Goal: Task Accomplishment & Management: Use online tool/utility

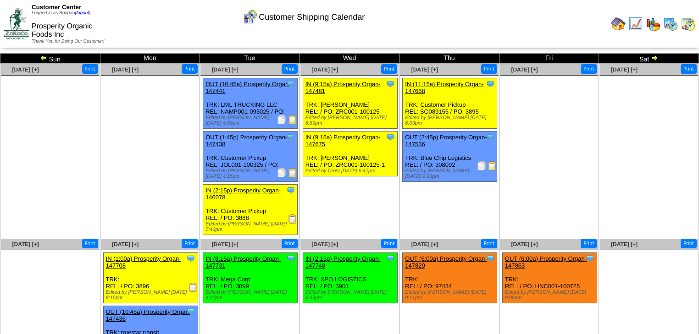
click at [46, 59] on img at bounding box center [43, 57] width 7 height 7
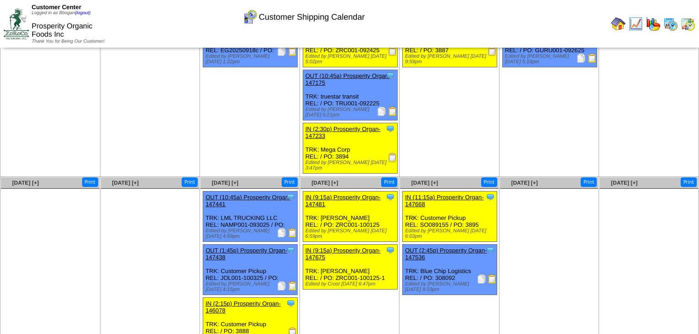
scroll to position [73, 0]
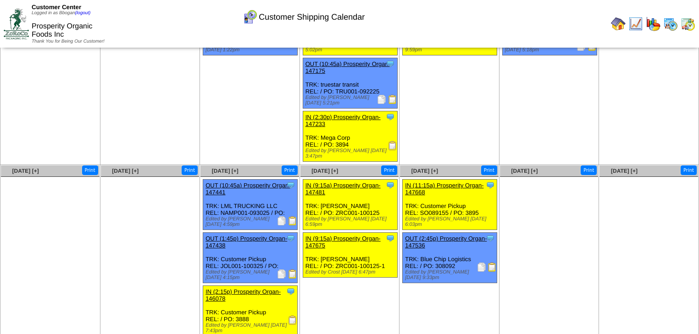
click at [390, 142] on img at bounding box center [392, 145] width 9 height 9
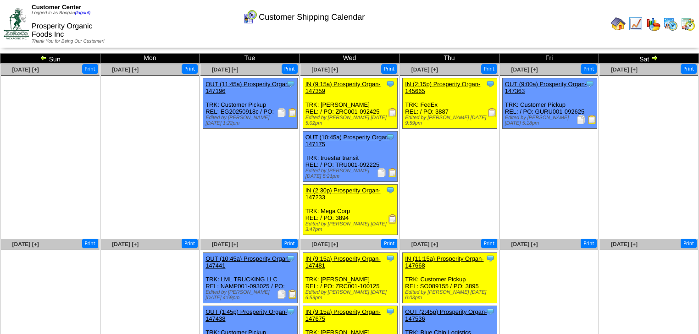
click at [491, 111] on img at bounding box center [492, 112] width 9 height 9
click at [654, 22] on img at bounding box center [653, 24] width 15 height 15
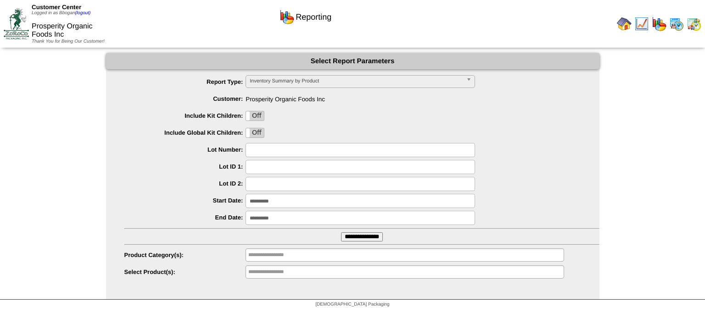
click at [697, 25] on img at bounding box center [693, 24] width 15 height 15
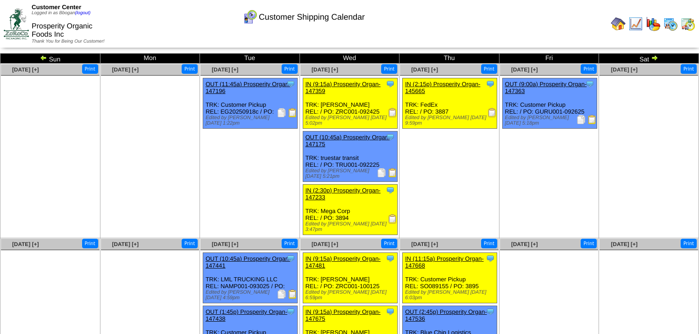
click at [657, 56] on img at bounding box center [654, 57] width 7 height 7
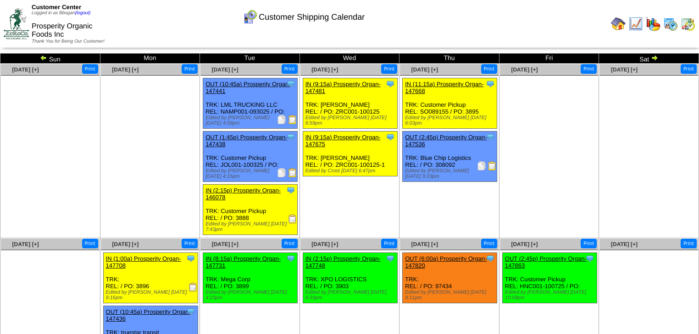
click at [212, 300] on ul "Clone Item IN (8:15a) Prosperity Organ-147731 Prosperity Organic Foods Inc Sche…" at bounding box center [250, 322] width 99 height 138
click at [654, 25] on img at bounding box center [653, 24] width 15 height 15
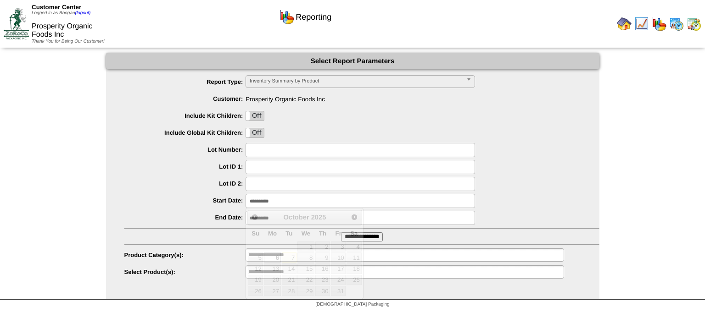
click at [284, 204] on input "**********" at bounding box center [359, 201] width 229 height 14
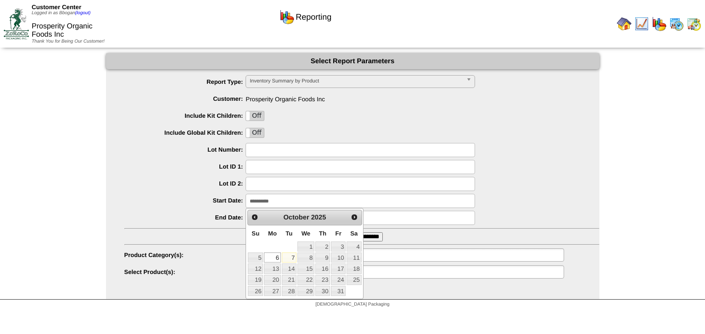
drag, startPoint x: 214, startPoint y: 215, endPoint x: 226, endPoint y: 213, distance: 12.0
click at [214, 215] on label "End Date:" at bounding box center [185, 217] width 122 height 7
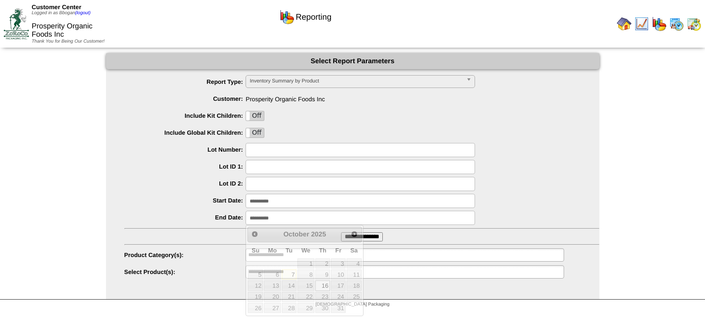
click at [287, 213] on input "**********" at bounding box center [359, 218] width 229 height 14
click at [286, 276] on link "7" at bounding box center [289, 275] width 15 height 10
type input "**********"
click at [290, 203] on input "**********" at bounding box center [359, 201] width 229 height 14
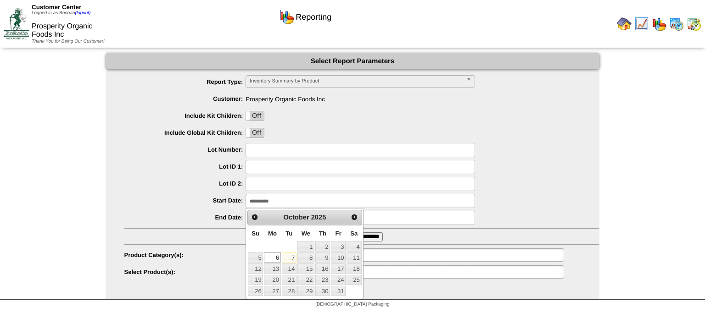
click at [287, 256] on link "7" at bounding box center [289, 258] width 15 height 10
type input "**********"
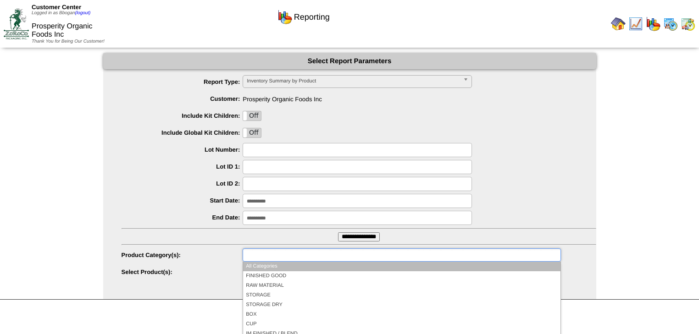
click at [284, 251] on input "text" at bounding box center [274, 255] width 59 height 11
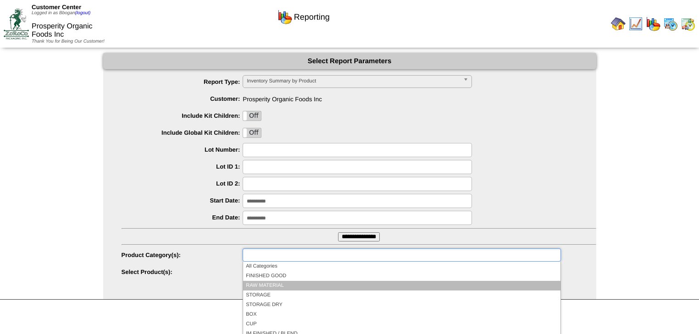
click at [275, 288] on li "RAW MATERIAL" at bounding box center [401, 286] width 317 height 10
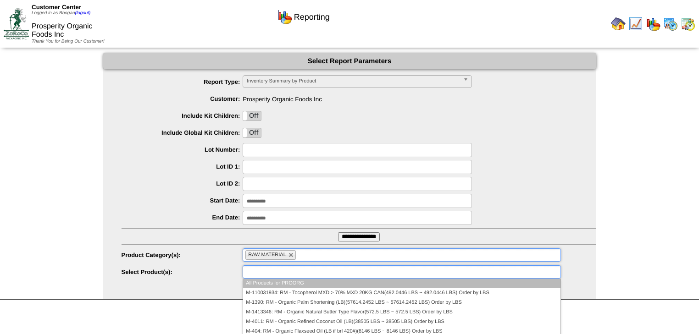
click at [293, 272] on input "text" at bounding box center [274, 272] width 59 height 11
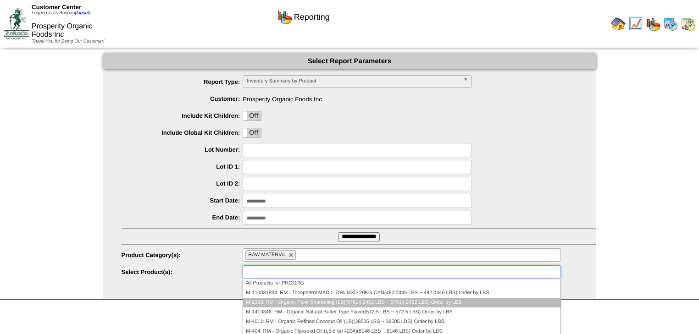
click at [295, 301] on li "M-1390: RM - Organic Palm Shortening (LB)(57614.2452 LBS ~ 57614.2452 LBS) Orde…" at bounding box center [401, 303] width 317 height 10
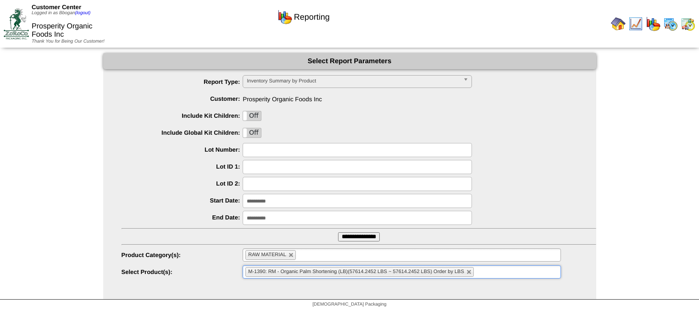
drag, startPoint x: 484, startPoint y: 271, endPoint x: 436, endPoint y: 273, distance: 47.8
click at [484, 271] on input "text" at bounding box center [481, 272] width 11 height 11
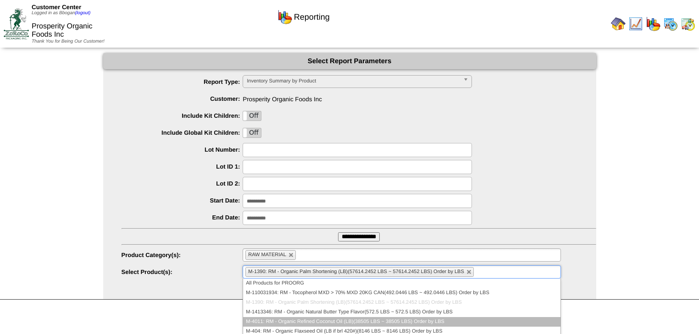
click at [340, 321] on li "M-4011: RM - Organic Refined Coconut Oil (LB)(38505 LBS ~ 38505 LBS) Order by L…" at bounding box center [401, 323] width 317 height 10
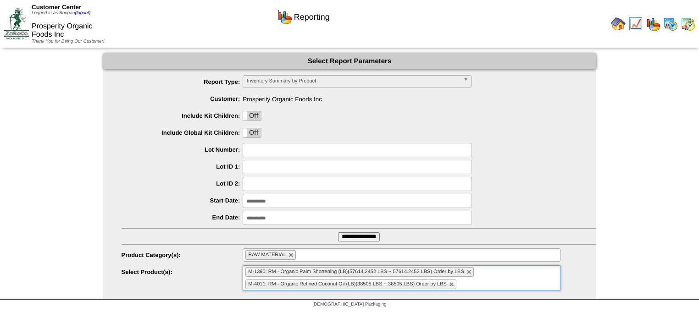
click at [496, 281] on ul "M-1390: RM - Organic Palm Shortening (LB)(57614.2452 LBS ~ 57614.2452 LBS) Orde…" at bounding box center [402, 279] width 318 height 26
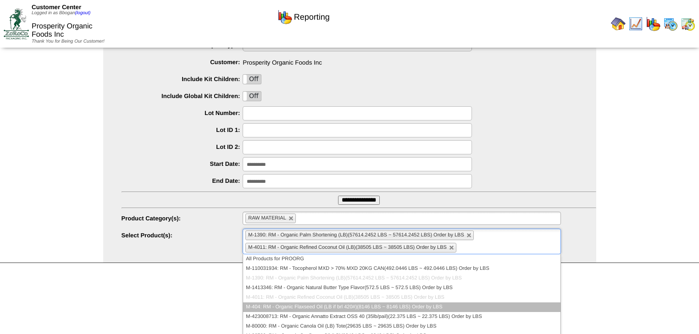
click at [351, 305] on li "M-404: RM - Organic Flaxseed Oil (LB if brl 420#)(8146 LBS ~ 8146 LBS) Order by…" at bounding box center [401, 308] width 317 height 10
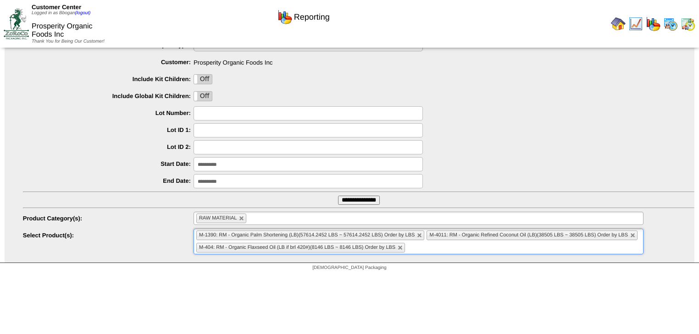
click at [495, 250] on ul "M-1390: RM - Organic Palm Shortening (LB)(57614.2452 LBS ~ 57614.2452 LBS) Orde…" at bounding box center [419, 242] width 450 height 26
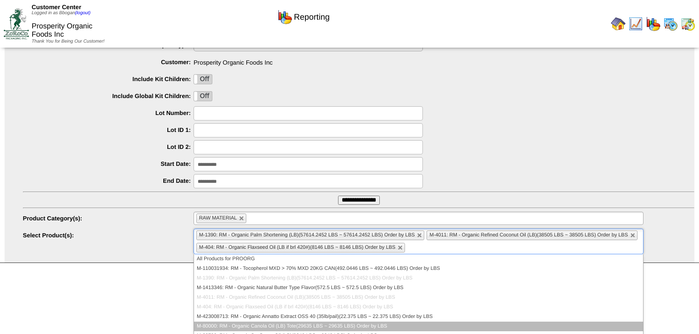
click at [326, 322] on li "M-80000: RM - Organic Canola Oil (LB) Tote(29635 LBS ~ 29635 LBS) Order by LBS" at bounding box center [418, 327] width 449 height 10
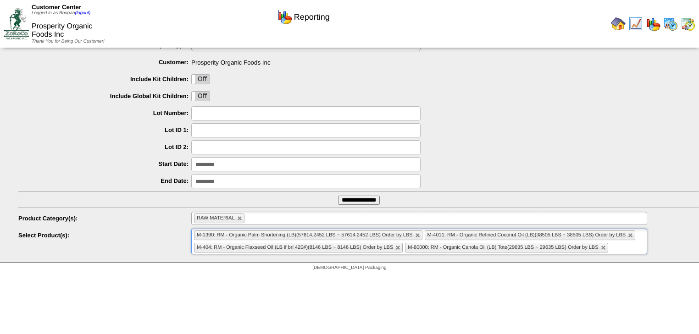
click at [630, 247] on ul "M-1390: RM - Organic Palm Shortening (LB)(57614.2452 LBS ~ 57614.2452 LBS) Orde…" at bounding box center [419, 242] width 456 height 26
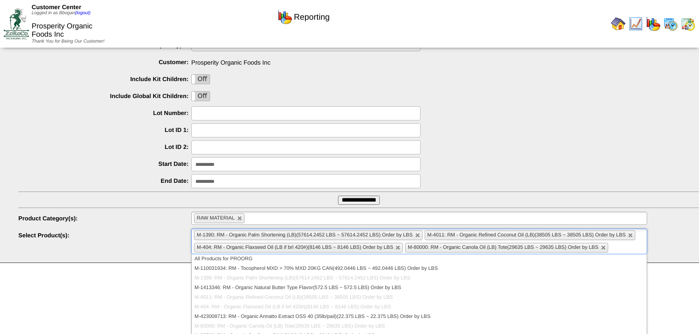
scroll to position [37, 0]
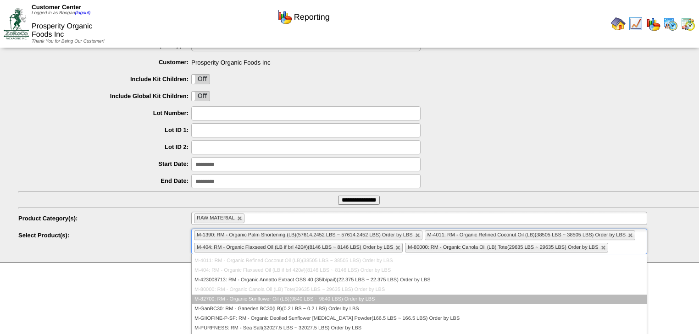
click at [367, 299] on li "M-82700: RM - Organic Sunflower Oil (LB)(9840 LBS ~ 9840 LBS) Order by LBS" at bounding box center [419, 300] width 455 height 10
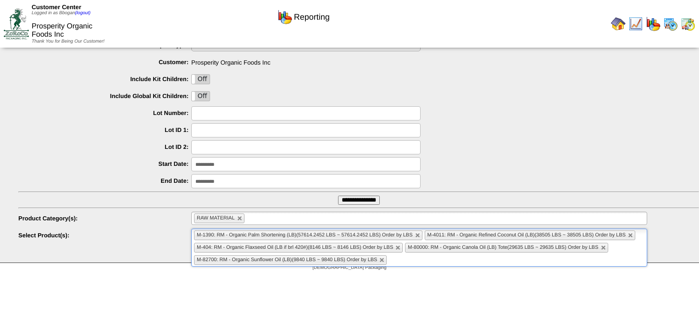
click at [354, 203] on input "**********" at bounding box center [359, 200] width 42 height 9
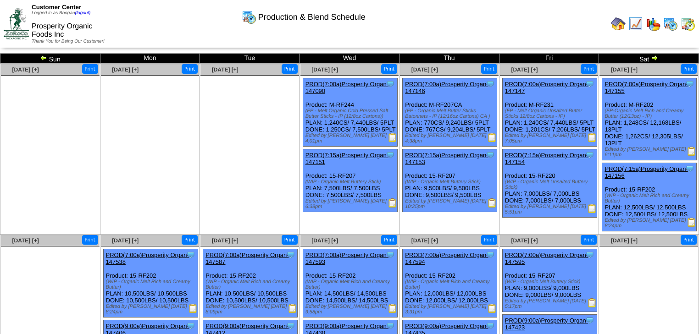
click at [690, 24] on img at bounding box center [688, 24] width 15 height 15
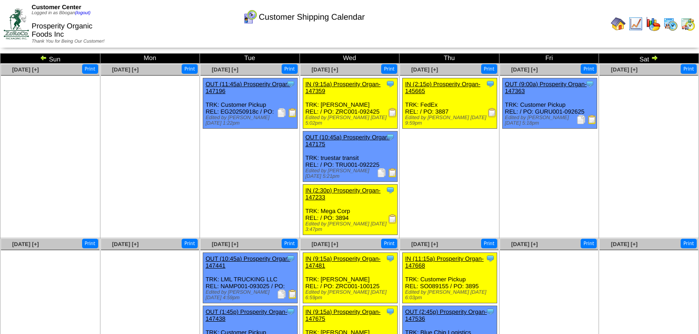
click at [653, 57] on img at bounding box center [654, 57] width 7 height 7
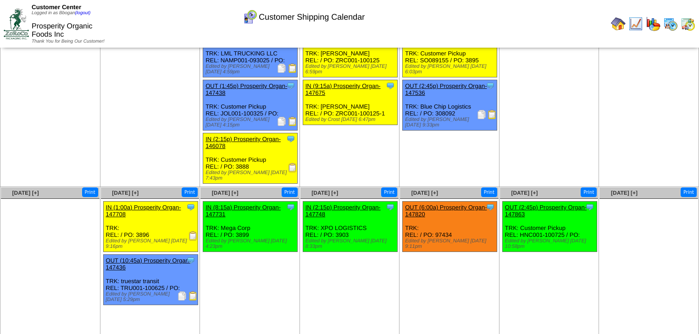
scroll to position [64, 0]
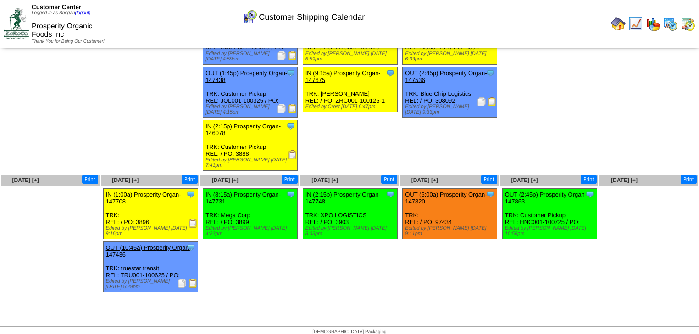
click at [424, 209] on div "Clone Item OUT (6:00a) Prosperity Organ-147820 Prosperity Organic Foods Inc Sch…" at bounding box center [450, 214] width 95 height 50
click at [356, 261] on ul "Clone Item IN (2:15p) Prosperity Organ-147748 Prosperity Organic Foods Inc Sche…" at bounding box center [350, 258] width 99 height 138
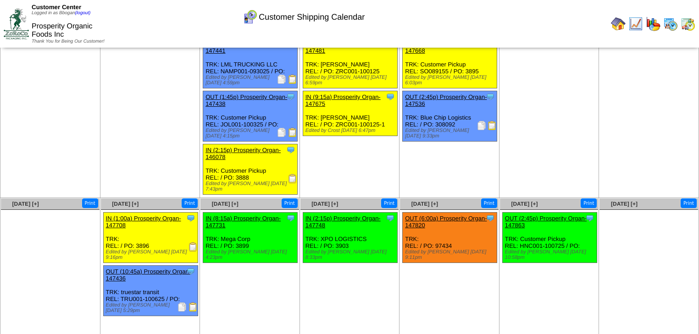
scroll to position [28, 0]
